Goal: Task Accomplishment & Management: Manage account settings

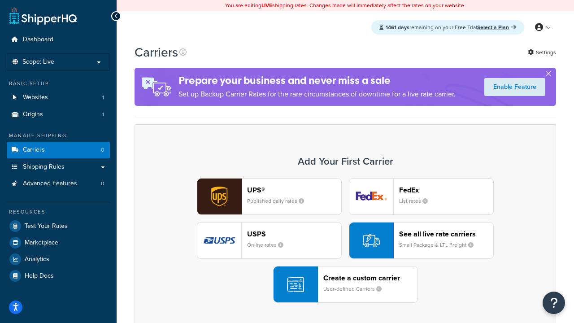
click at [345, 240] on div "UPS® Published daily rates FedEx List rates USPS Online rates See all live rate…" at bounding box center [345, 240] width 403 height 125
click at [446, 190] on header "FedEx" at bounding box center [446, 190] width 94 height 9
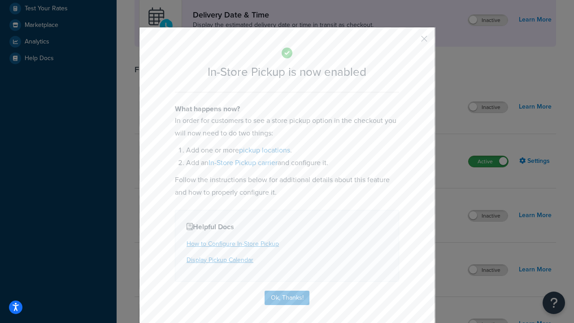
scroll to position [252, 0]
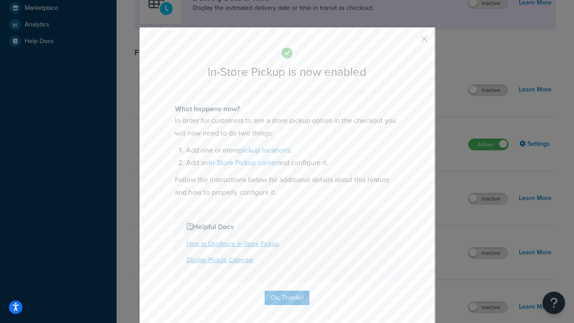
click at [411, 42] on button "button" at bounding box center [411, 42] width 2 height 2
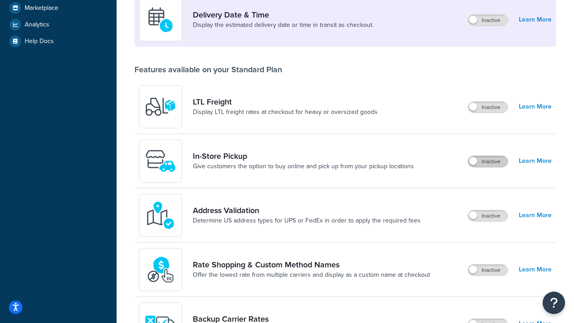
scroll to position [217, 0]
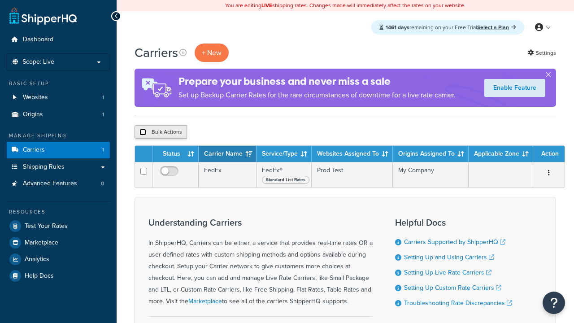
click at [143, 132] on input "checkbox" at bounding box center [142, 132] width 7 height 7
checkbox input "true"
click at [0, 0] on button "Delete" at bounding box center [0, 0] width 0 height 0
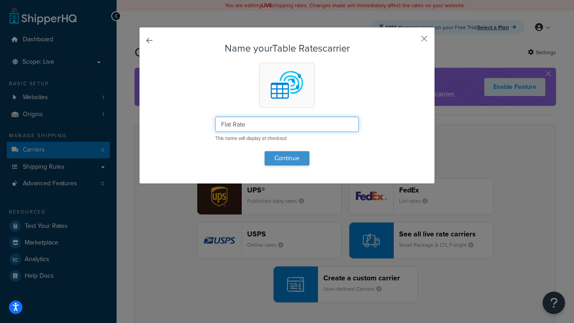
type input "Flat Rate"
click at [287, 158] on button "Continue" at bounding box center [287, 158] width 45 height 14
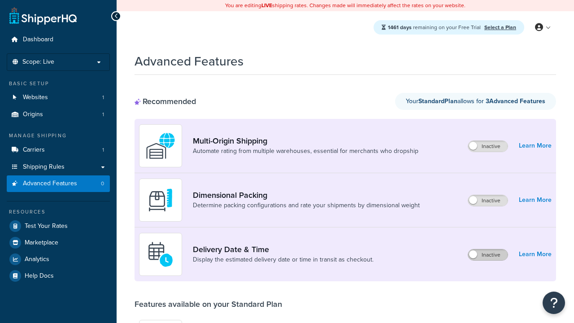
click at [488, 255] on label "Inactive" at bounding box center [487, 254] width 39 height 11
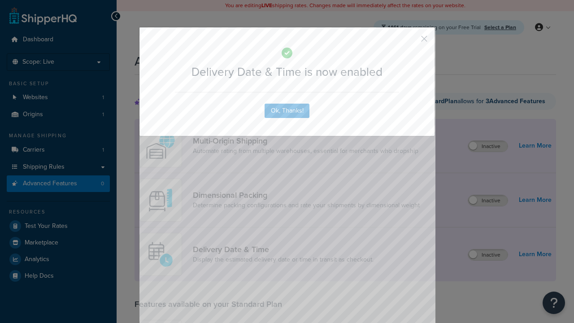
click at [411, 41] on button "button" at bounding box center [411, 42] width 2 height 2
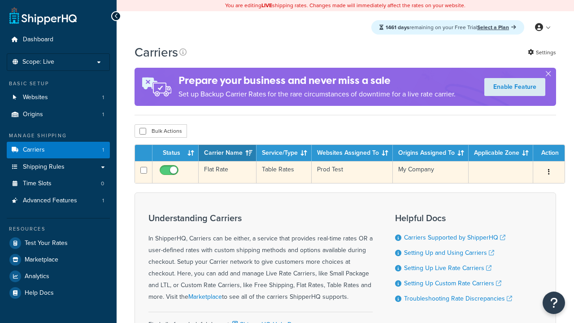
click at [227, 173] on td "Flat Rate" at bounding box center [228, 172] width 58 height 22
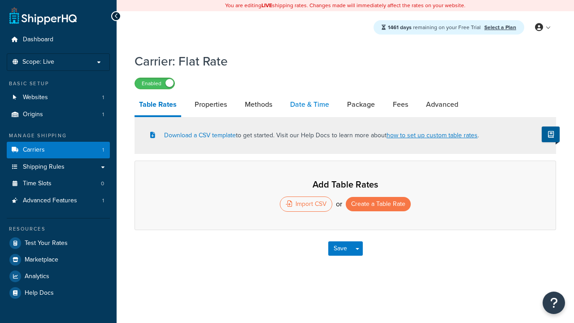
click at [309, 105] on link "Date & Time" at bounding box center [310, 105] width 48 height 22
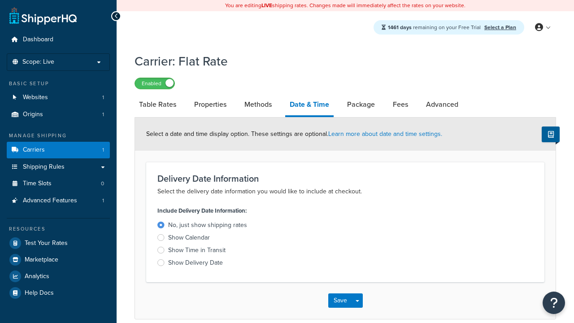
click at [197, 252] on div "Show Time in Transit" at bounding box center [196, 250] width 57 height 9
click at [0, 0] on input "Show Time in Transit" at bounding box center [0, 0] width 0 height 0
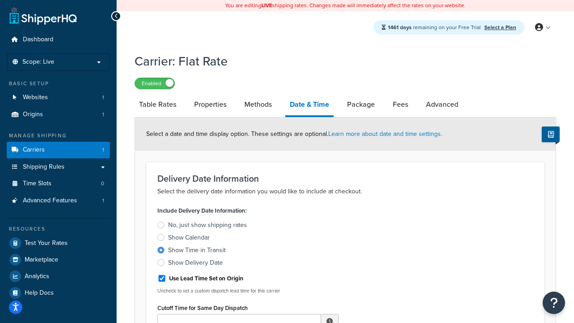
click at [197, 252] on div "Show Time in Transit" at bounding box center [196, 250] width 57 height 9
click at [0, 0] on input "Show Time in Transit" at bounding box center [0, 0] width 0 height 0
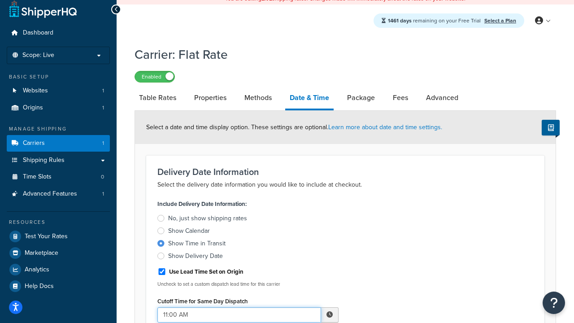
type input "11:00 AM"
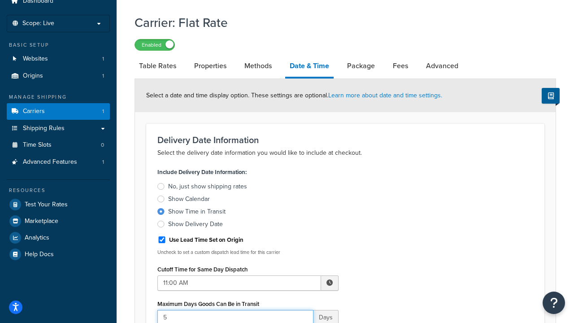
type input "5"
type input "Delivered on:"
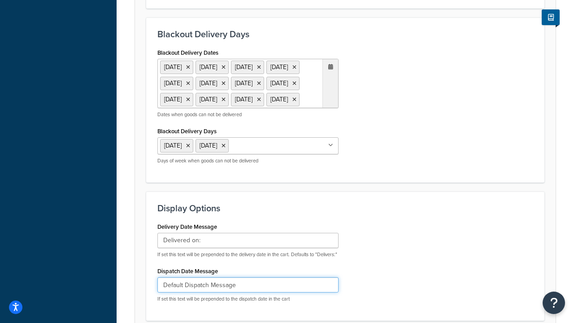
type input "Default Dispatch Message"
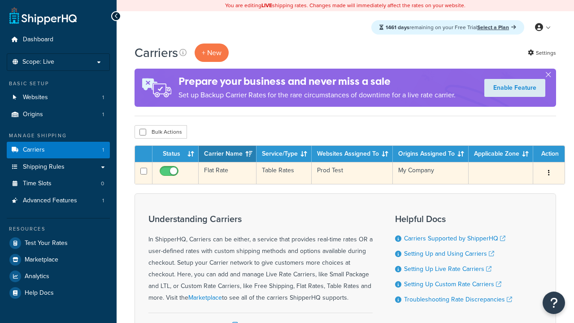
click at [227, 173] on td "Flat Rate" at bounding box center [228, 173] width 58 height 22
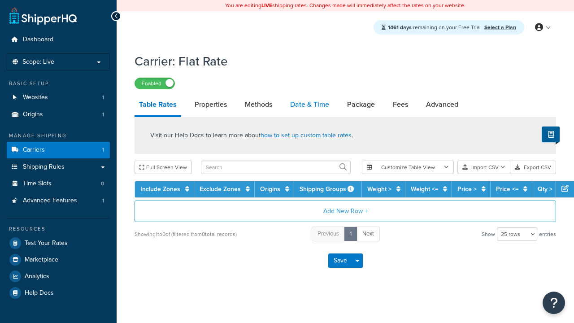
click at [309, 105] on link "Date & Time" at bounding box center [310, 105] width 48 height 22
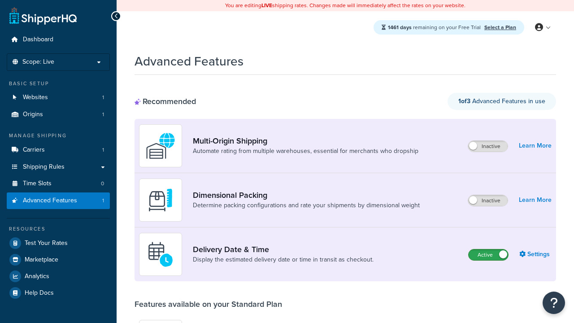
click at [488, 255] on label "Active" at bounding box center [488, 254] width 39 height 11
